Goal: Transaction & Acquisition: Purchase product/service

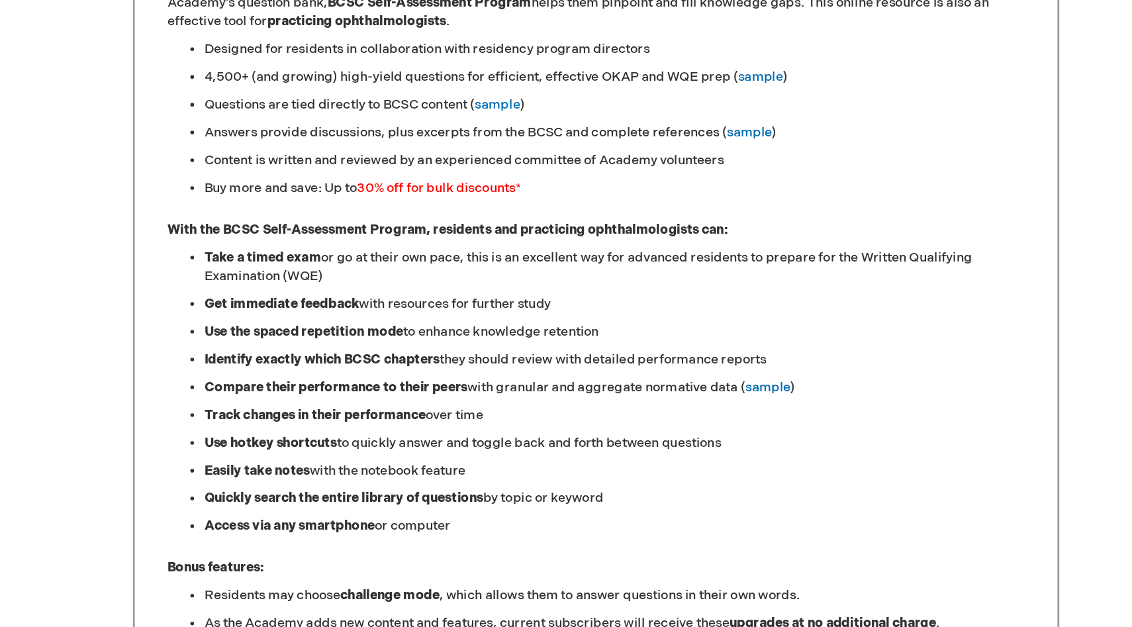
scroll to position [628, 0]
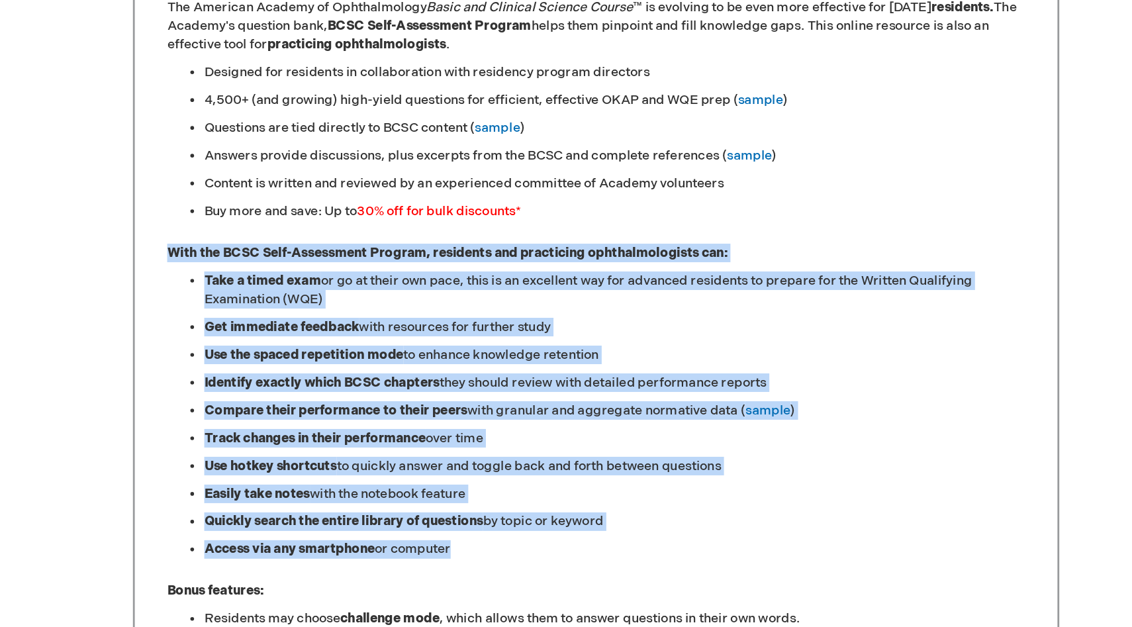
drag, startPoint x: 259, startPoint y: 183, endPoint x: 480, endPoint y: 411, distance: 317.5
click at [480, 411] on div "Sharpen Your Clinical Knowledge The American Academy of Ophthalmology Basic and…" at bounding box center [566, 387] width 662 height 882
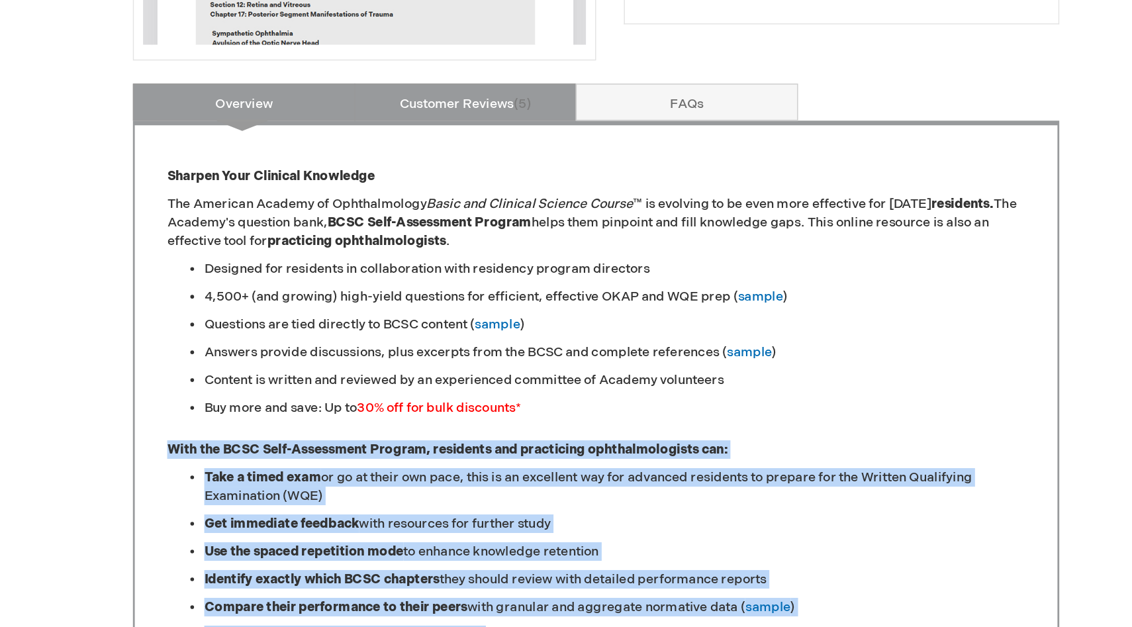
click at [435, 73] on link "Customer Reviews 5" at bounding box center [472, 73] width 159 height 26
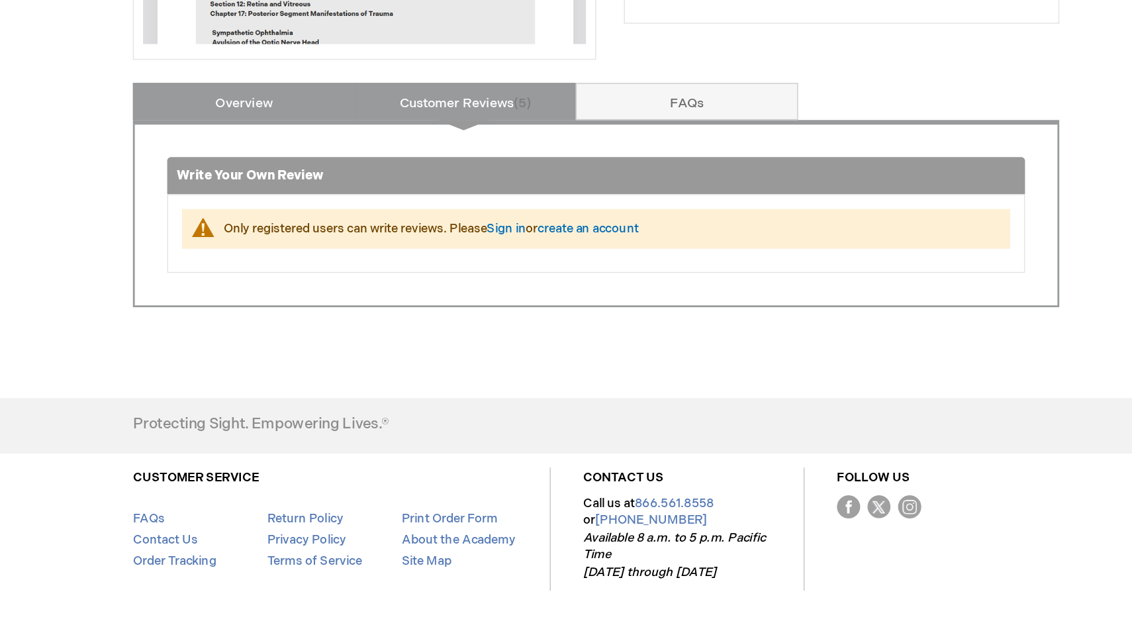
click at [323, 195] on link "Overview" at bounding box center [314, 205] width 159 height 26
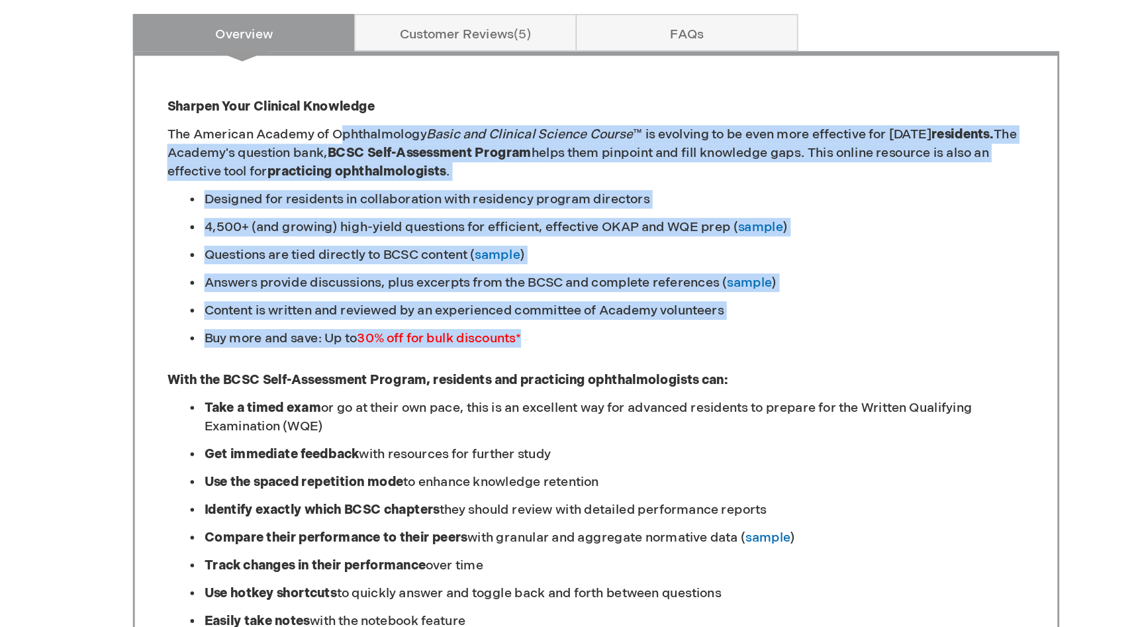
drag, startPoint x: 385, startPoint y: 268, endPoint x: 543, endPoint y: 419, distance: 218.7
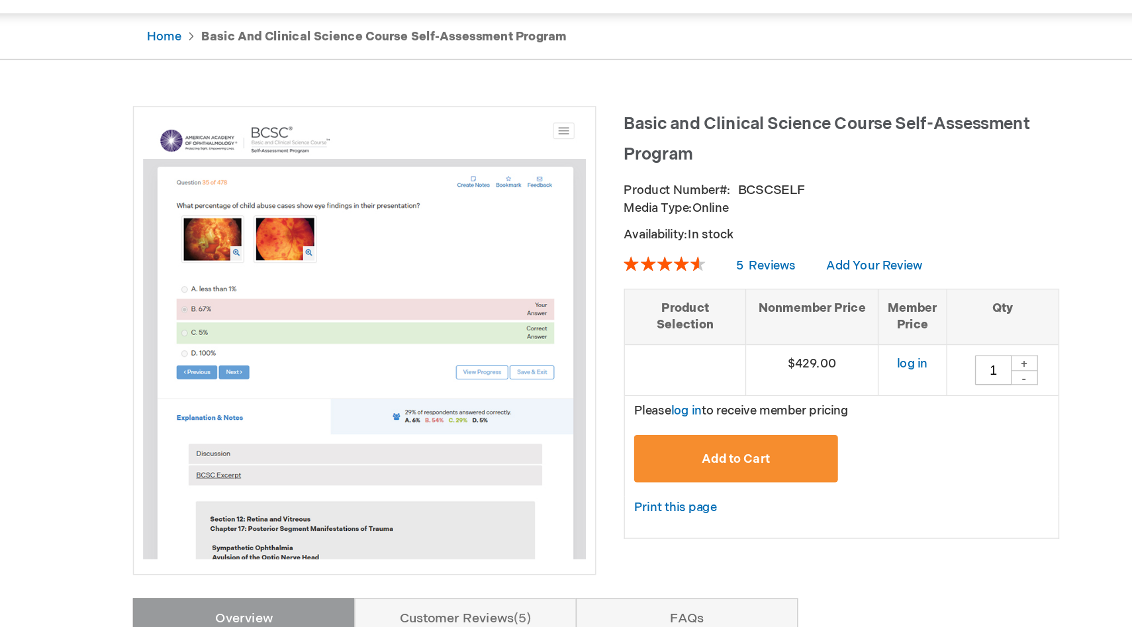
scroll to position [0, 0]
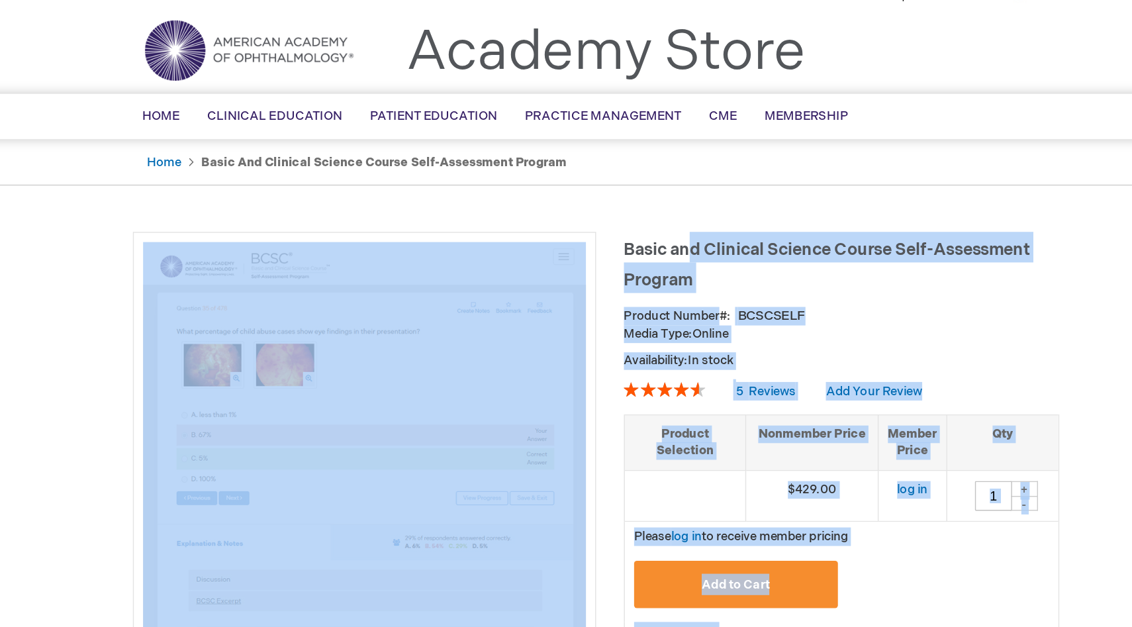
drag, startPoint x: 581, startPoint y: 209, endPoint x: 634, endPoint y: 211, distance: 53.0
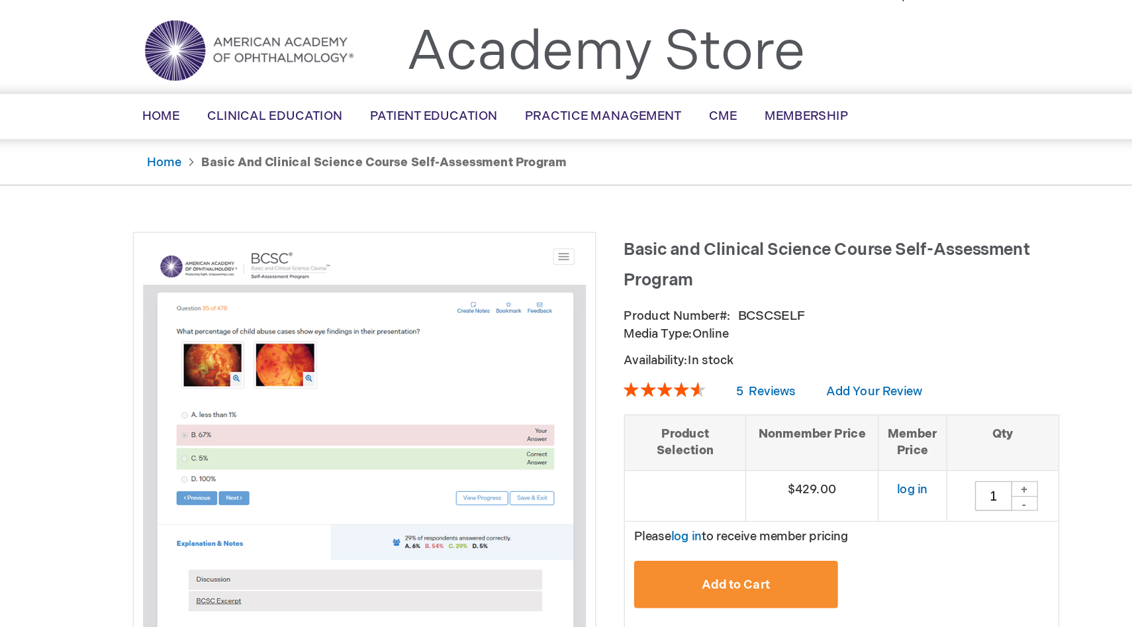
click at [643, 220] on h1 "Basic and Clinical Science Course Self-Assessment Program" at bounding box center [741, 218] width 311 height 44
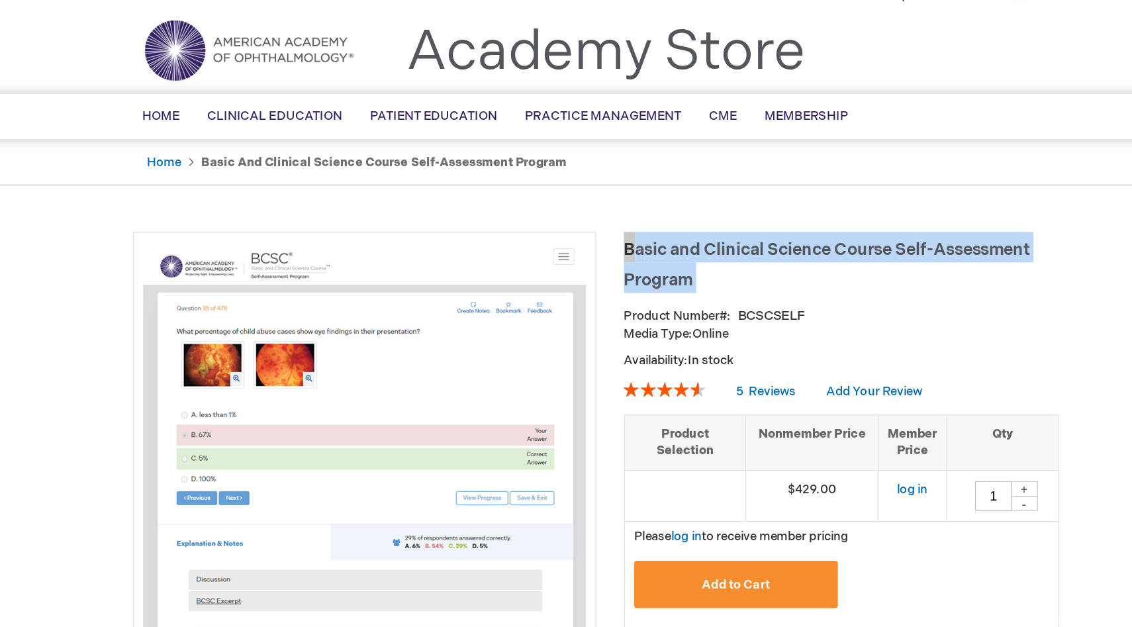
drag, startPoint x: 586, startPoint y: 207, endPoint x: 652, endPoint y: 240, distance: 73.7
click at [652, 240] on div "Basic and Clinical Science Course Self-Assessment Program Product Number BCSCSE…" at bounding box center [741, 357] width 311 height 322
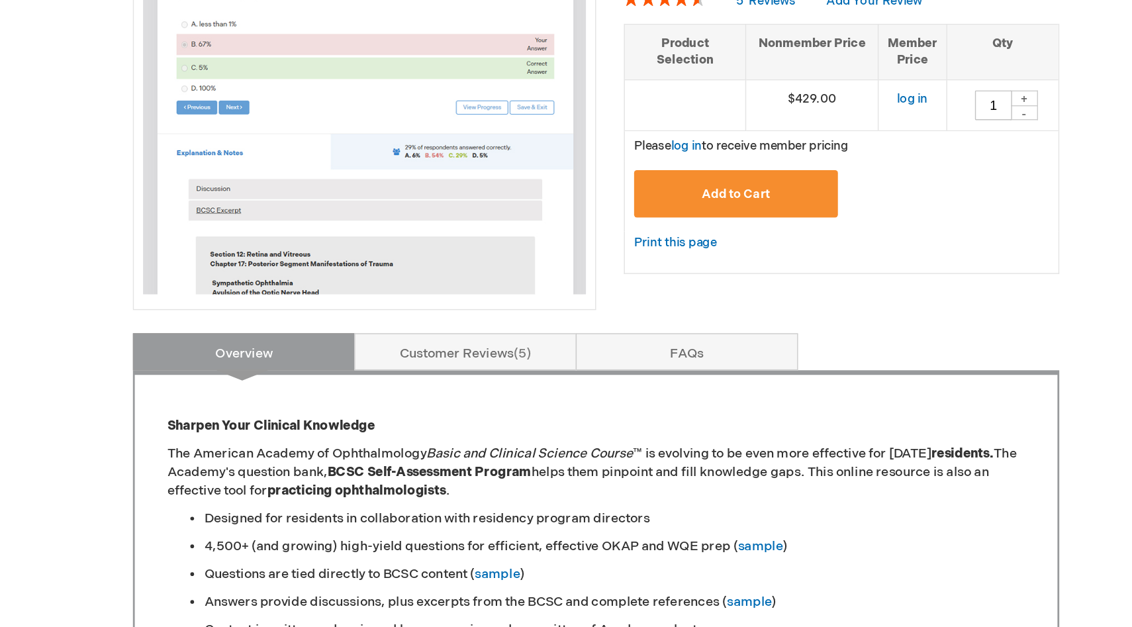
scroll to position [131, 0]
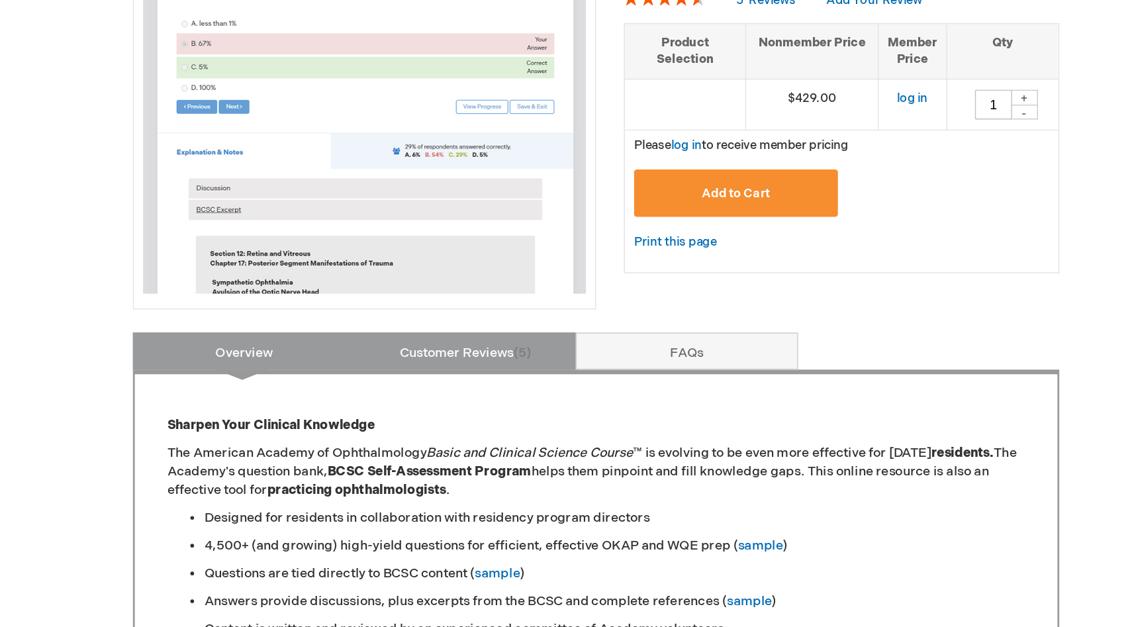
click at [518, 432] on span "5" at bounding box center [513, 430] width 13 height 11
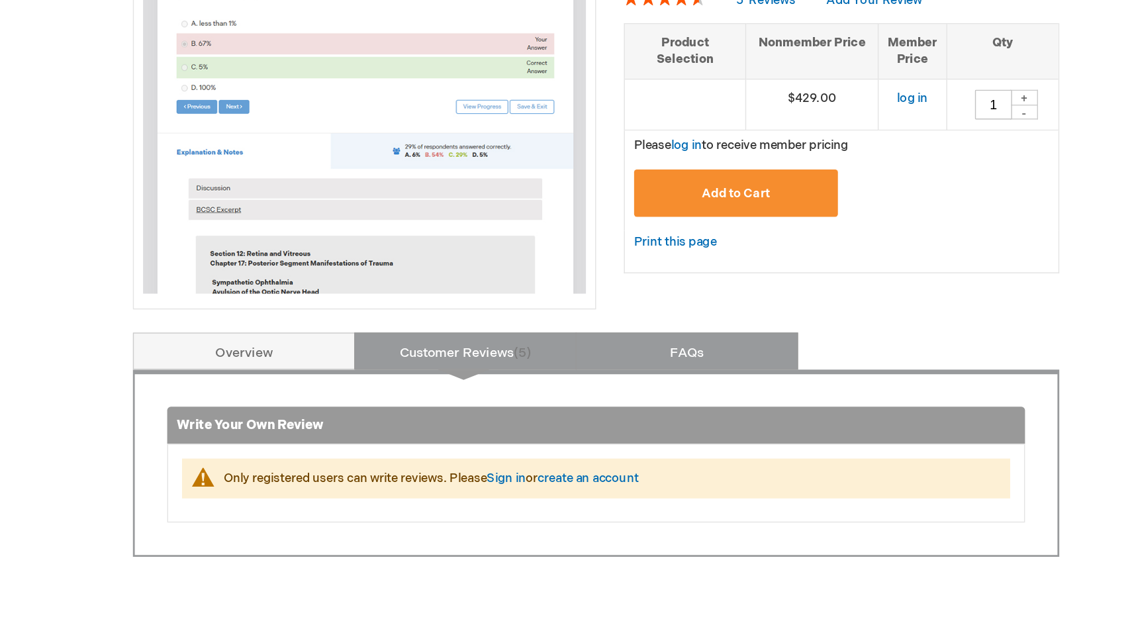
click at [622, 423] on link "FAQs" at bounding box center [631, 430] width 159 height 26
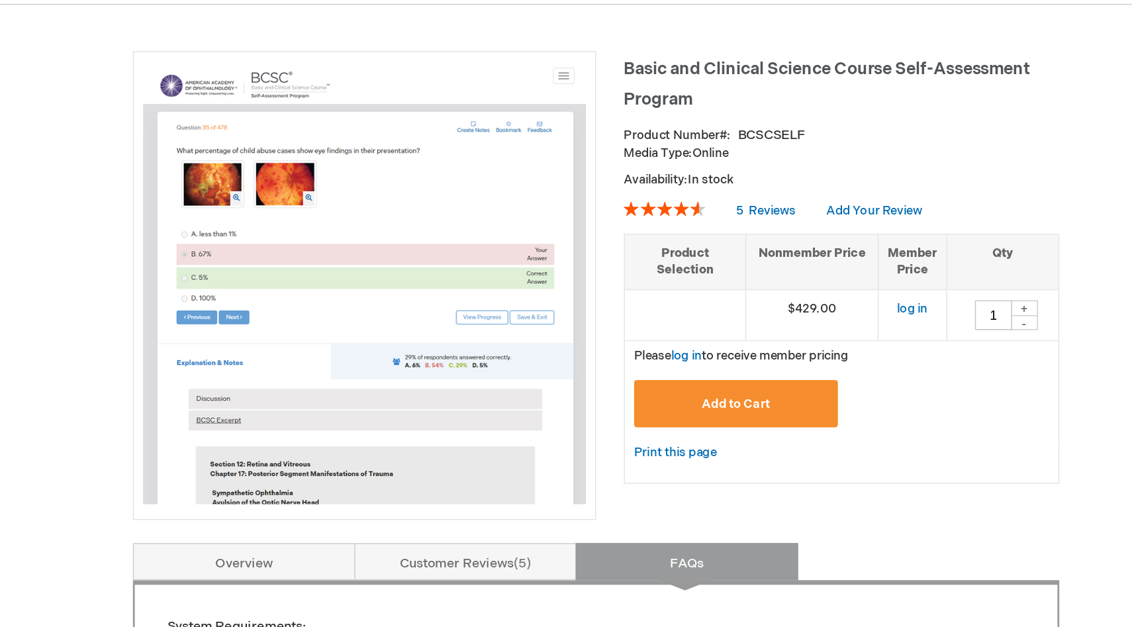
scroll to position [104, 0]
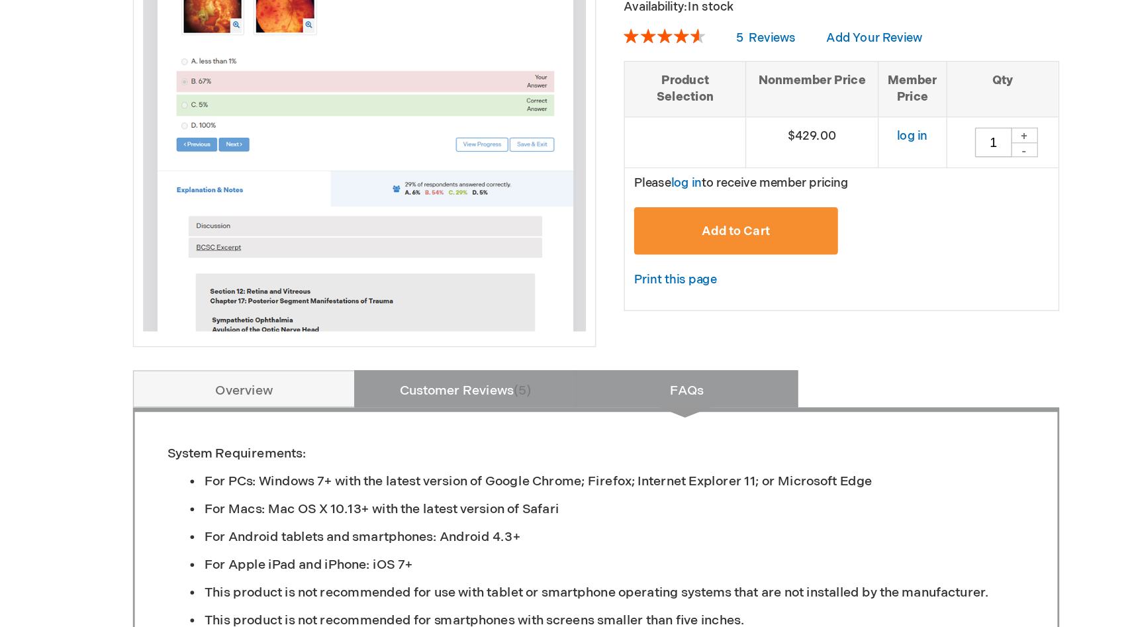
click at [433, 468] on link "Customer Reviews 5" at bounding box center [472, 457] width 159 height 26
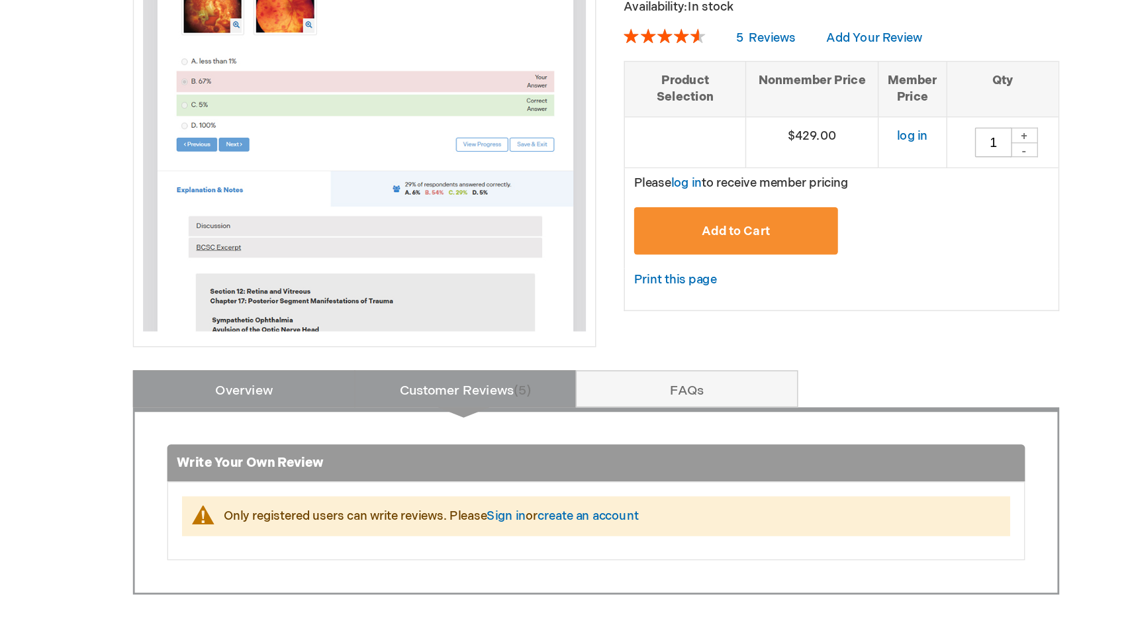
click at [352, 456] on link "Overview" at bounding box center [314, 457] width 159 height 26
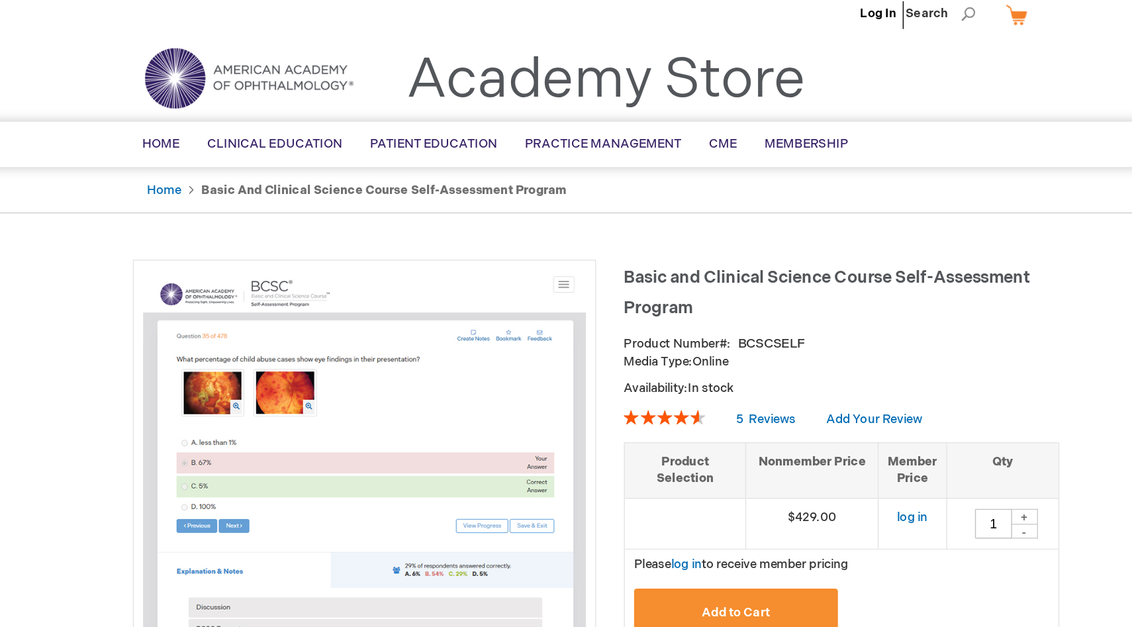
scroll to position [0, 0]
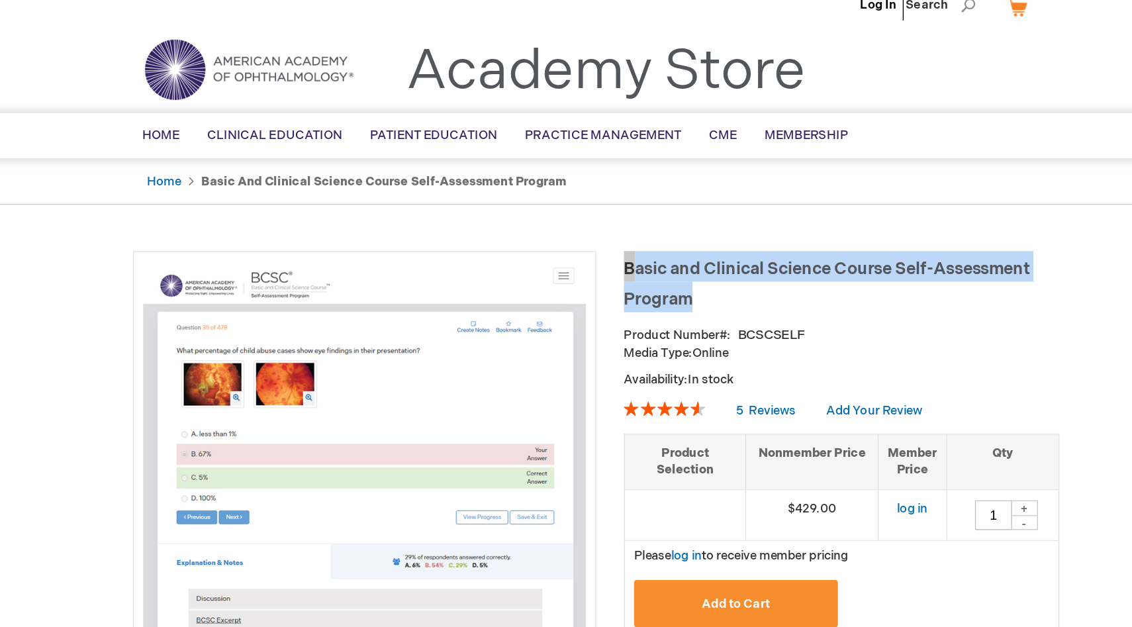
drag, startPoint x: 636, startPoint y: 228, endPoint x: 588, endPoint y: 209, distance: 52.0
click at [588, 209] on h1 "Basic and Clinical Science Course Self-Assessment Program" at bounding box center [741, 218] width 311 height 44
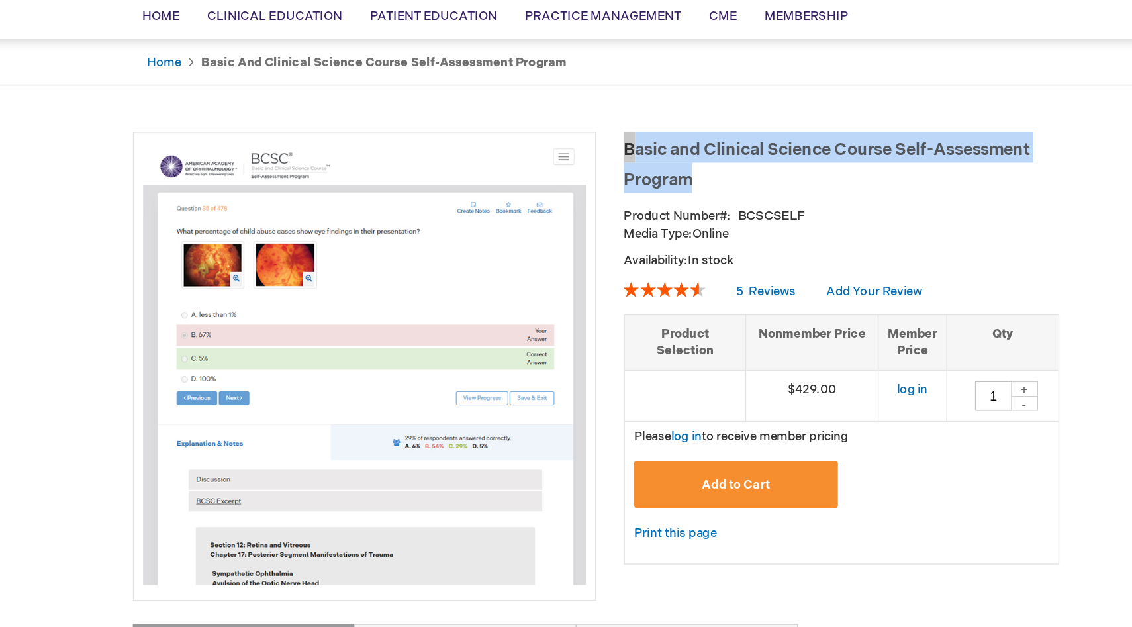
click at [638, 452] on button "Add to Cart" at bounding box center [666, 448] width 146 height 34
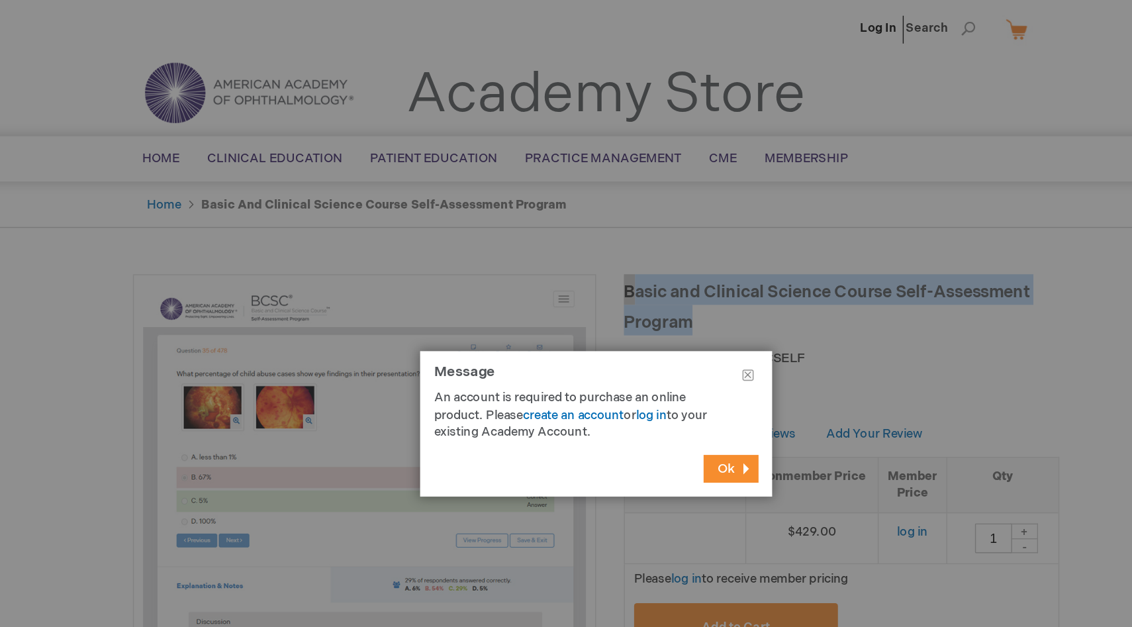
click at [653, 336] on span "Ok" at bounding box center [659, 334] width 13 height 11
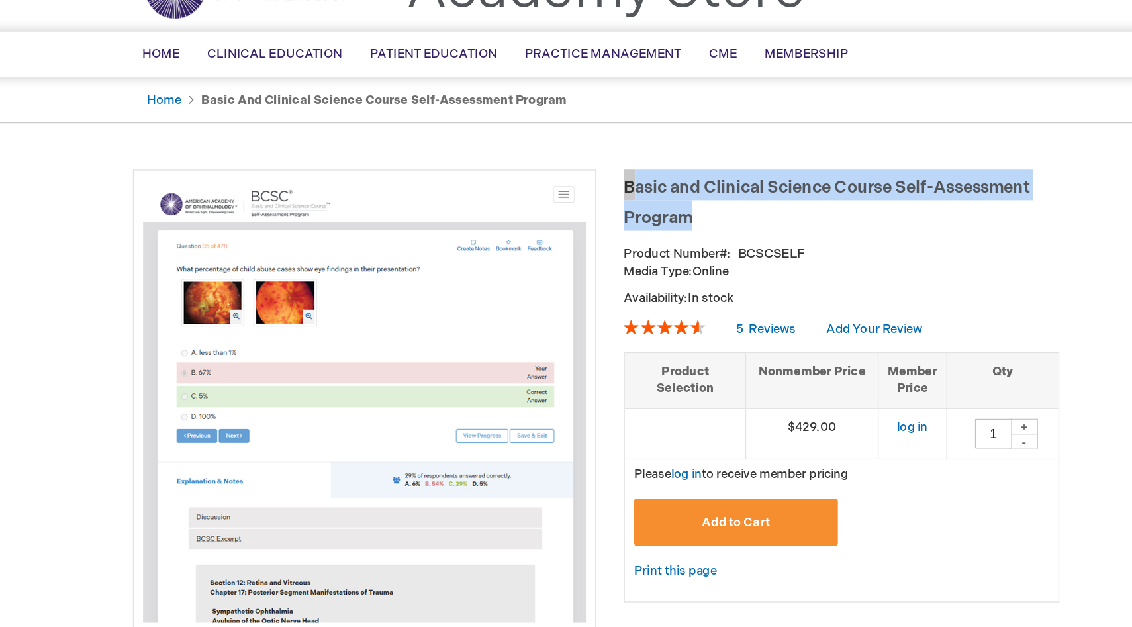
click at [673, 460] on button "Add to Cart" at bounding box center [666, 448] width 146 height 34
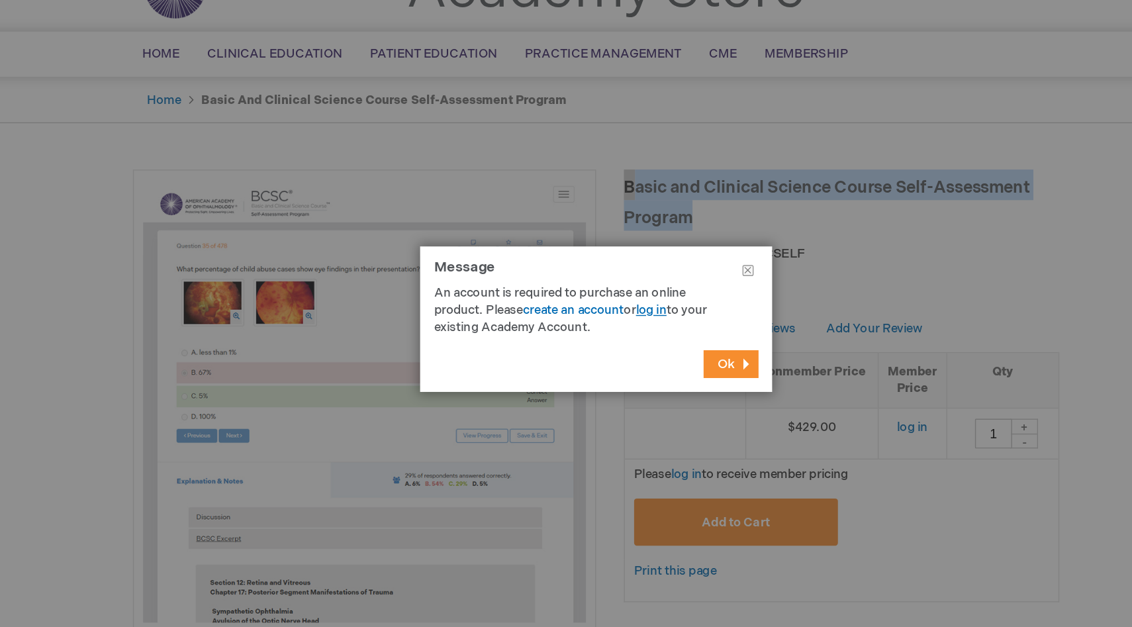
click at [611, 295] on link "log in" at bounding box center [606, 296] width 22 height 11
